Goal: Transaction & Acquisition: Book appointment/travel/reservation

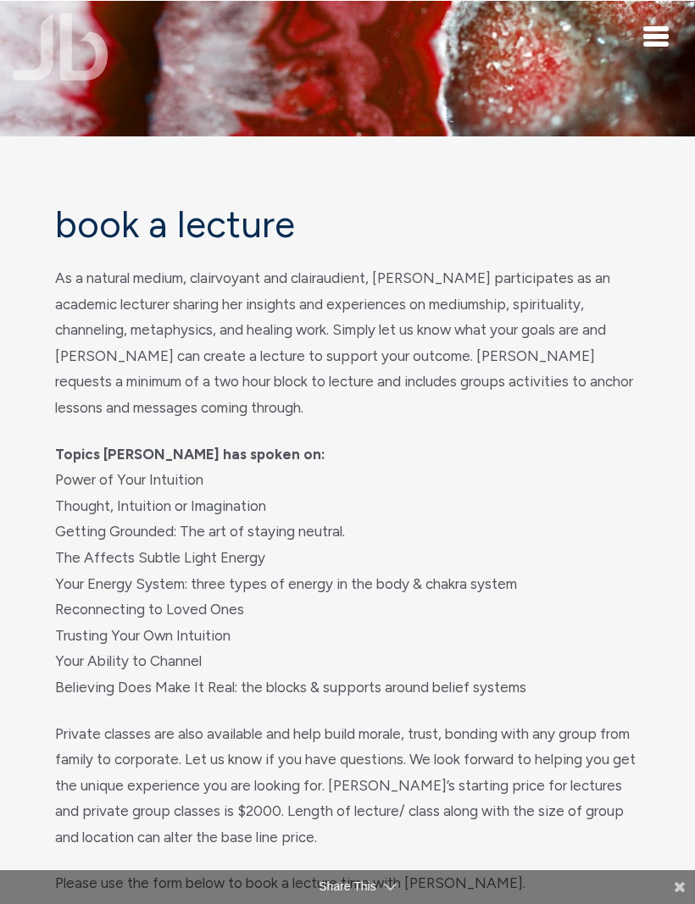
click at [654, 33] on div "Toggle navigation" at bounding box center [655, 36] width 25 height 20
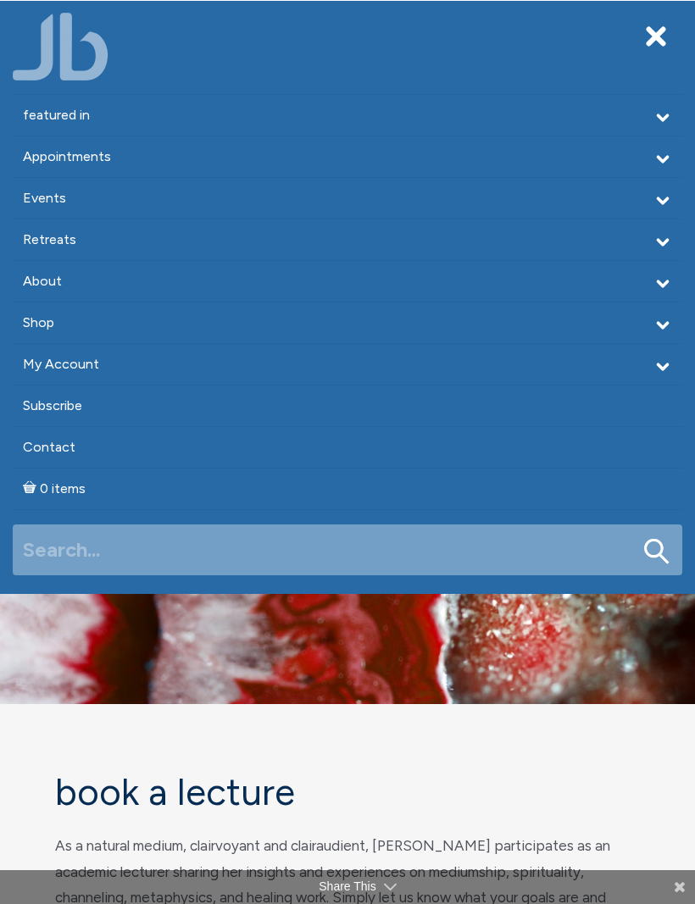
click at [659, 152] on icon at bounding box center [662, 159] width 19 height 19
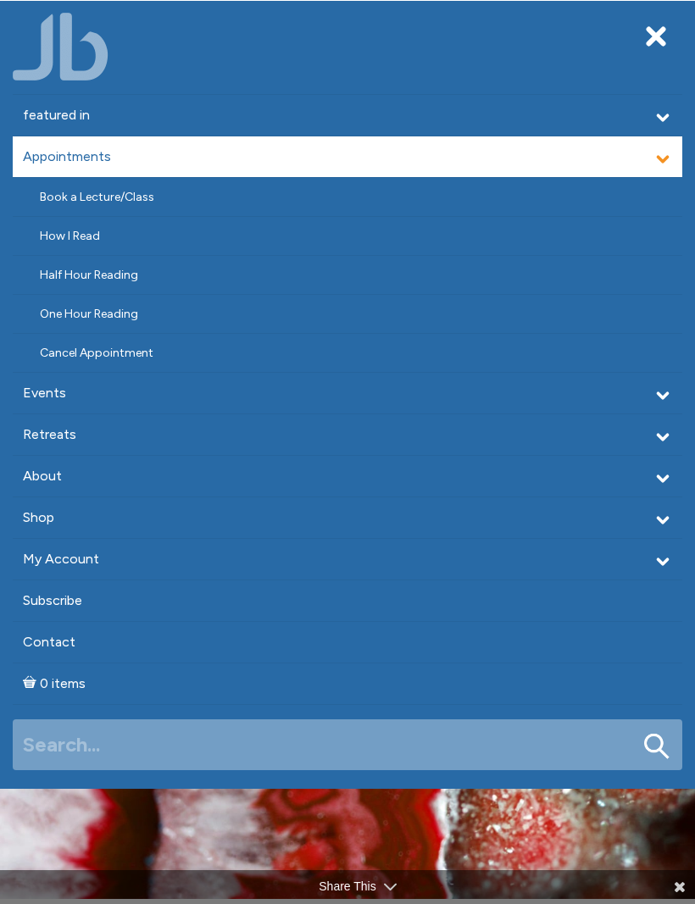
click at [185, 266] on link "Half Hour Reading" at bounding box center [347, 275] width 669 height 38
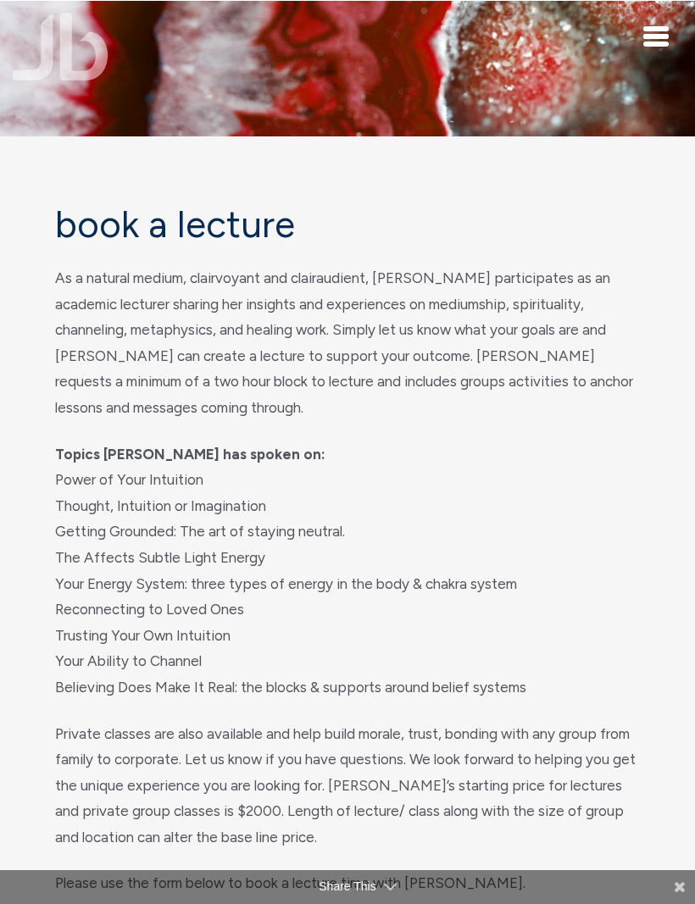
click at [652, 43] on span "Toggle navigation" at bounding box center [655, 44] width 25 height 5
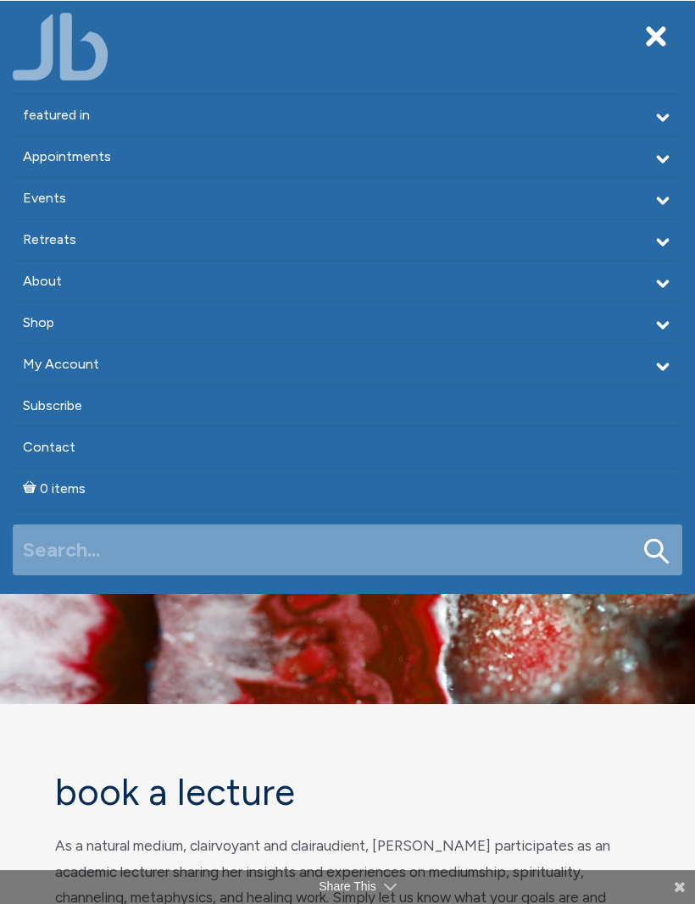
click at [662, 157] on icon at bounding box center [662, 159] width 19 height 19
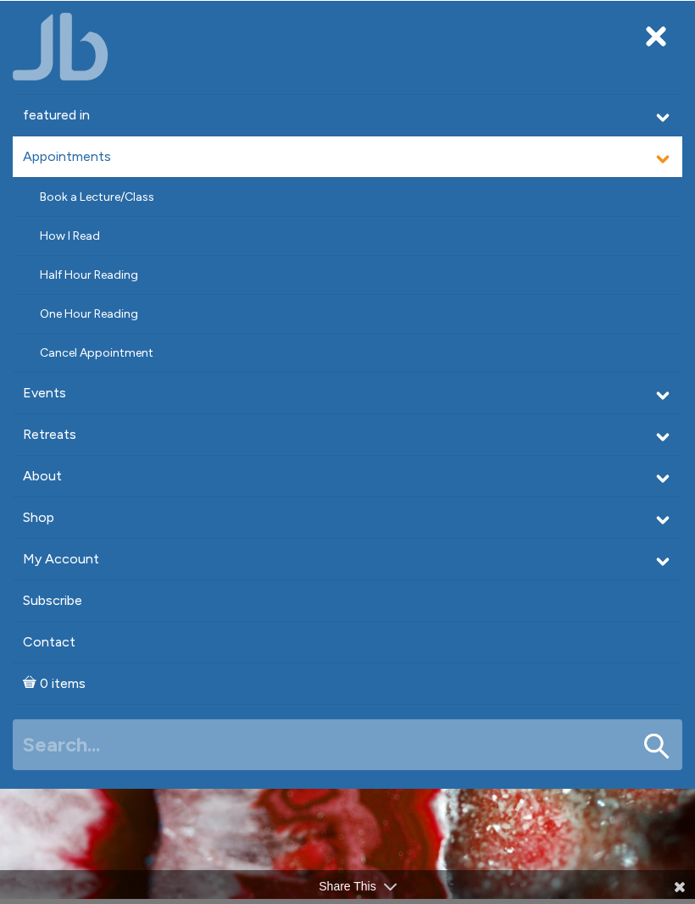
click at [620, 308] on link "One Hour Reading" at bounding box center [347, 314] width 669 height 38
click at [123, 307] on link "One Hour Reading" at bounding box center [347, 314] width 669 height 38
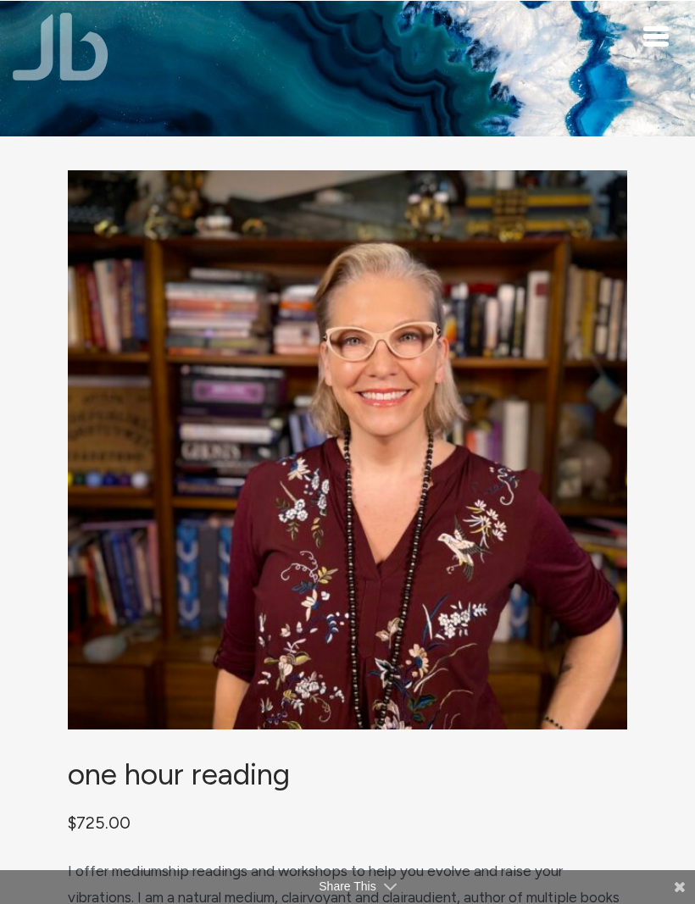
click at [650, 32] on div "Toggle navigation" at bounding box center [655, 36] width 25 height 20
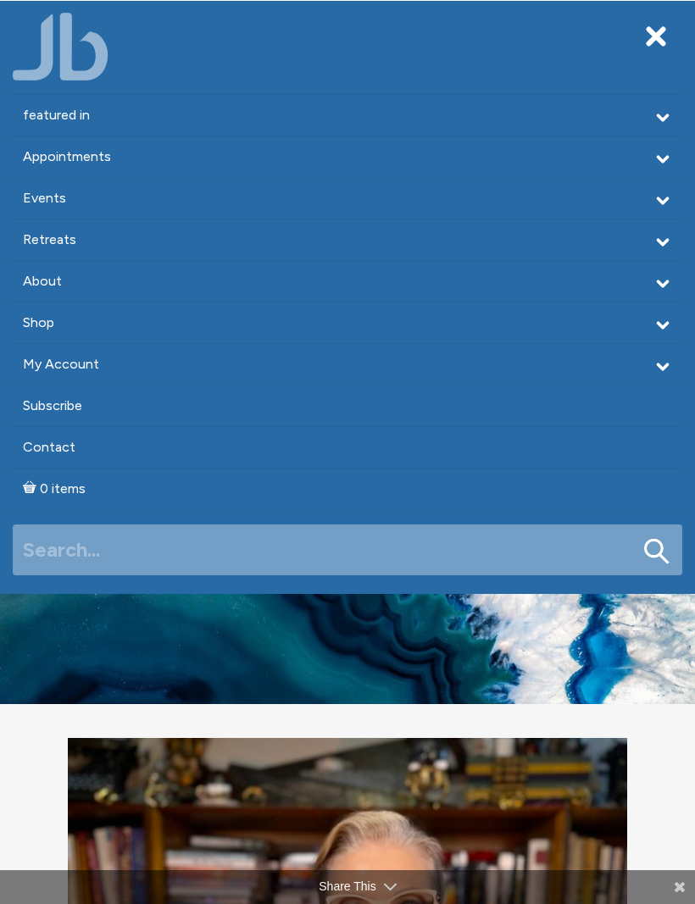
click at [652, 154] on link "Appointments" at bounding box center [347, 156] width 669 height 41
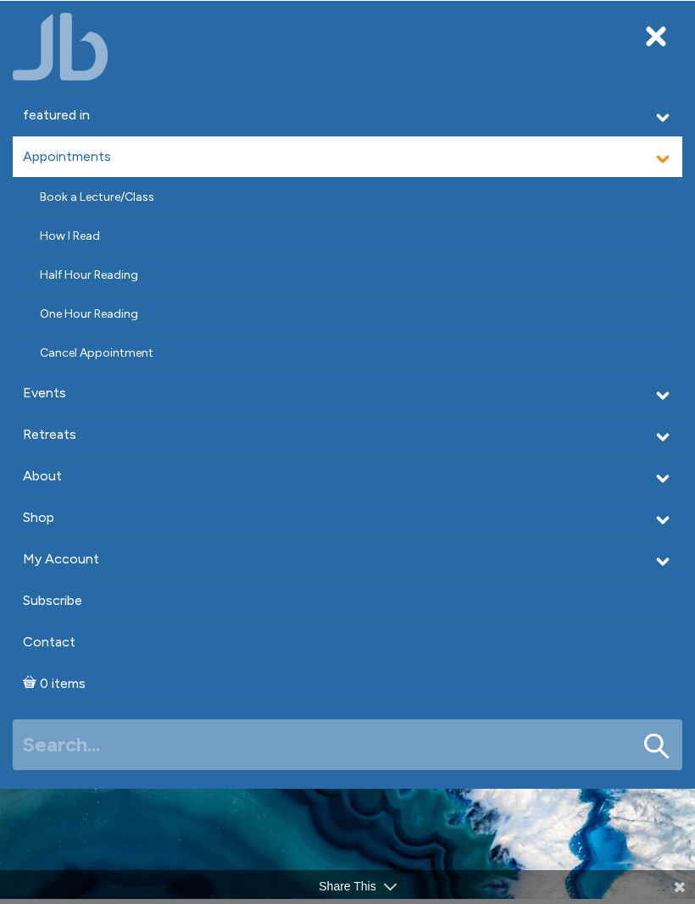
click at [141, 269] on link "Half Hour Reading" at bounding box center [347, 275] width 669 height 38
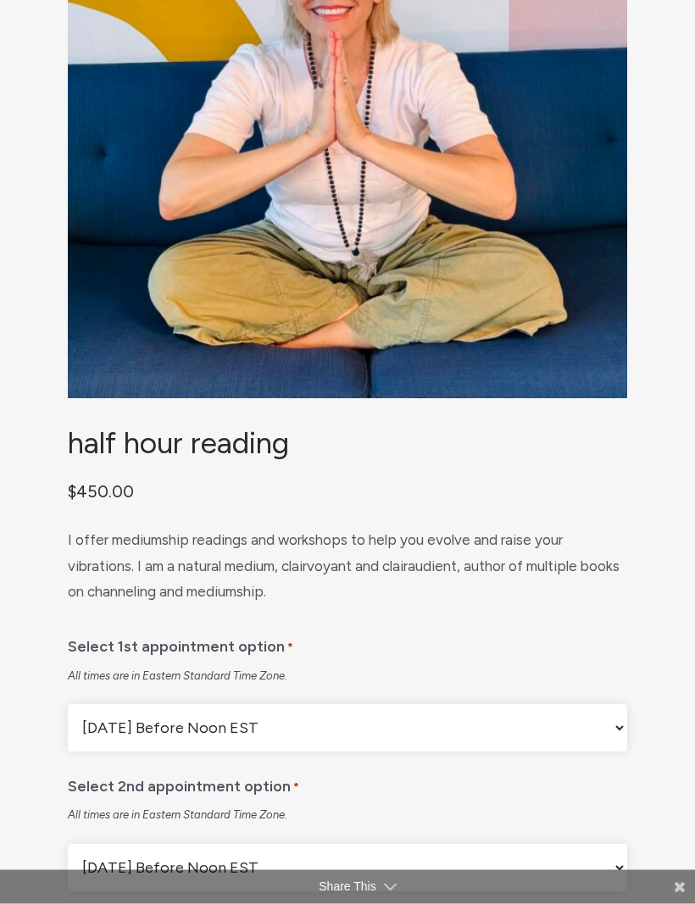
scroll to position [362, 0]
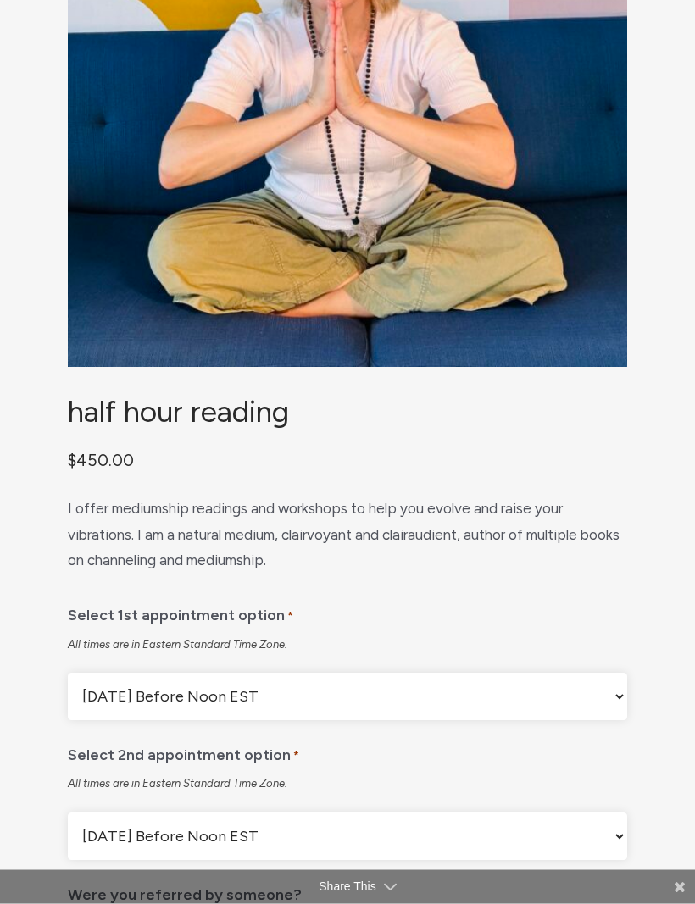
click at [612, 714] on select "[DATE] Before Noon EST [DATE] After Noon EST First Available Appointment" at bounding box center [347, 696] width 559 height 47
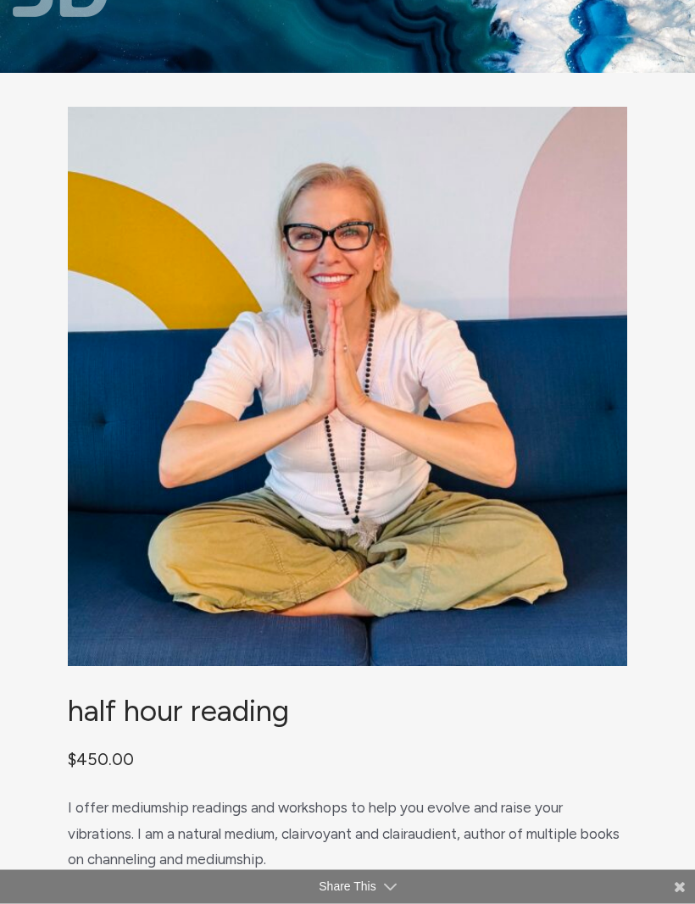
scroll to position [0, 0]
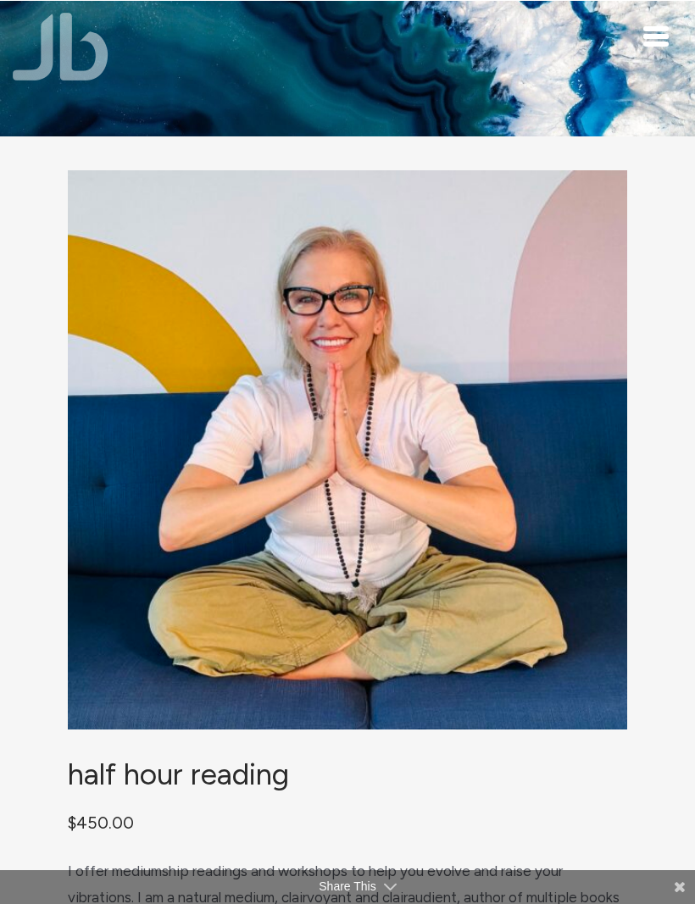
click at [418, 463] on img "main" at bounding box center [347, 449] width 559 height 559
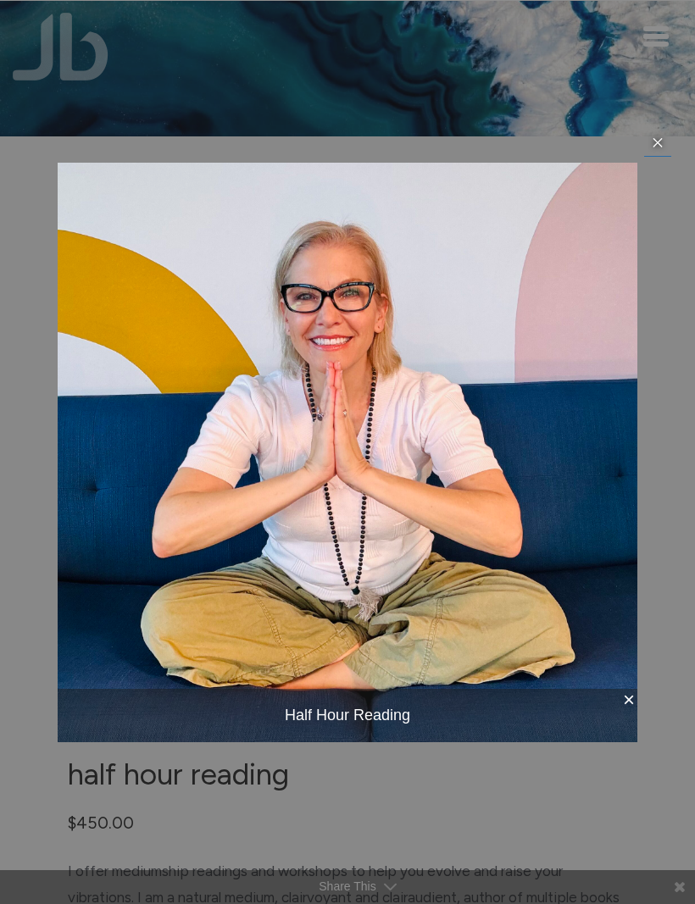
click at [654, 148] on icon at bounding box center [658, 143] width 14 height 14
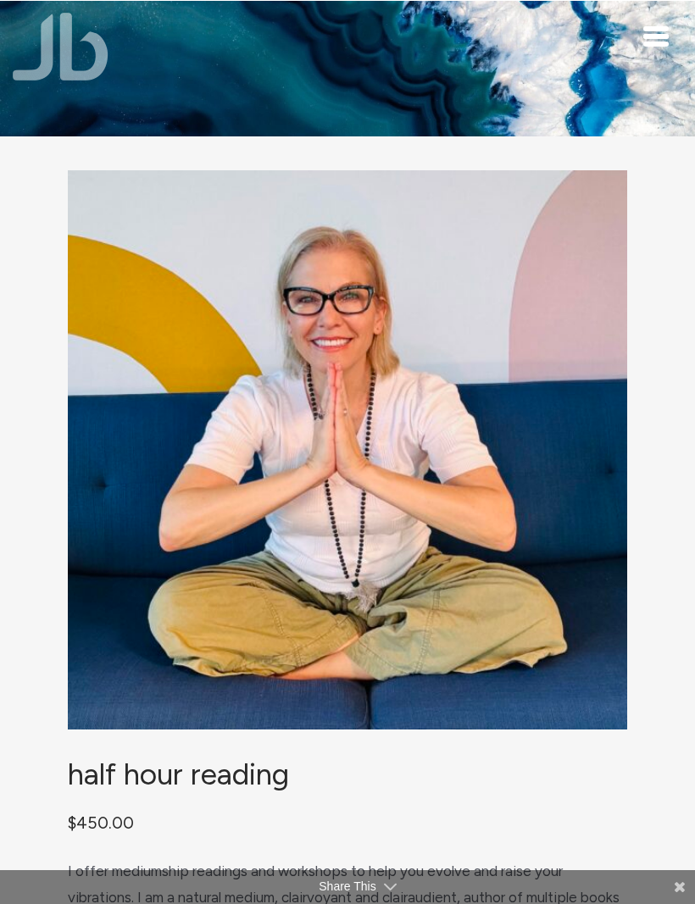
click at [252, 197] on img "main" at bounding box center [347, 449] width 559 height 559
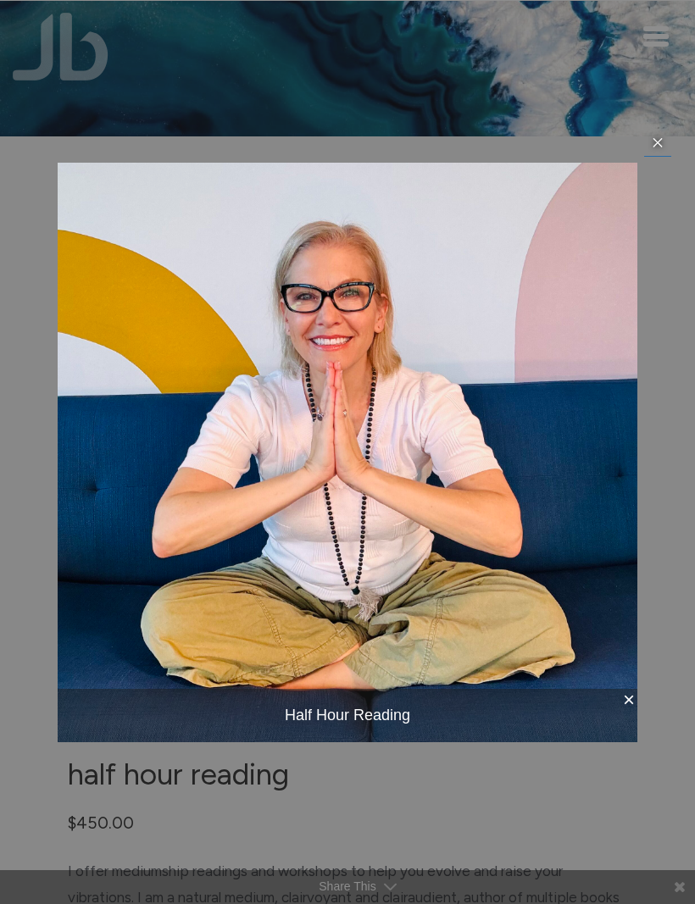
click at [293, 124] on div "× Half Hour Reading item 1 of 1 …" at bounding box center [347, 452] width 695 height 904
